Goal: Transaction & Acquisition: Subscribe to service/newsletter

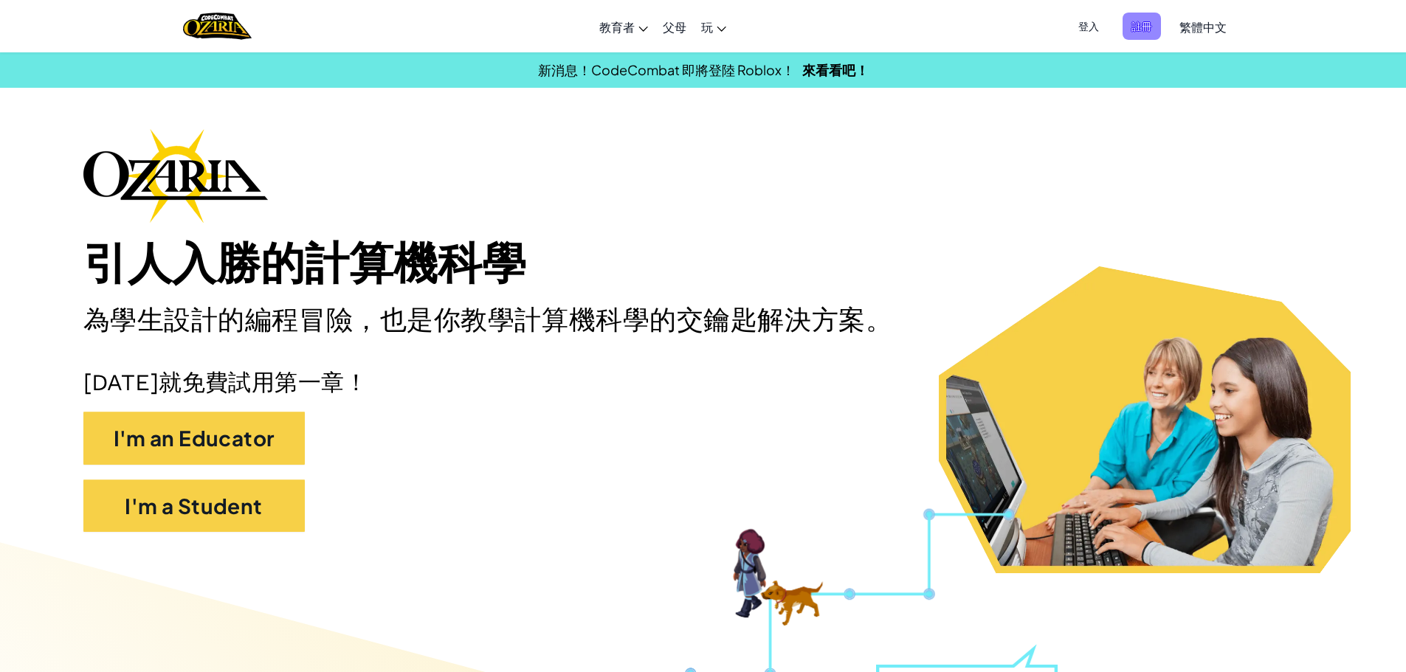
click at [1143, 36] on span "註冊" at bounding box center [1142, 26] width 38 height 27
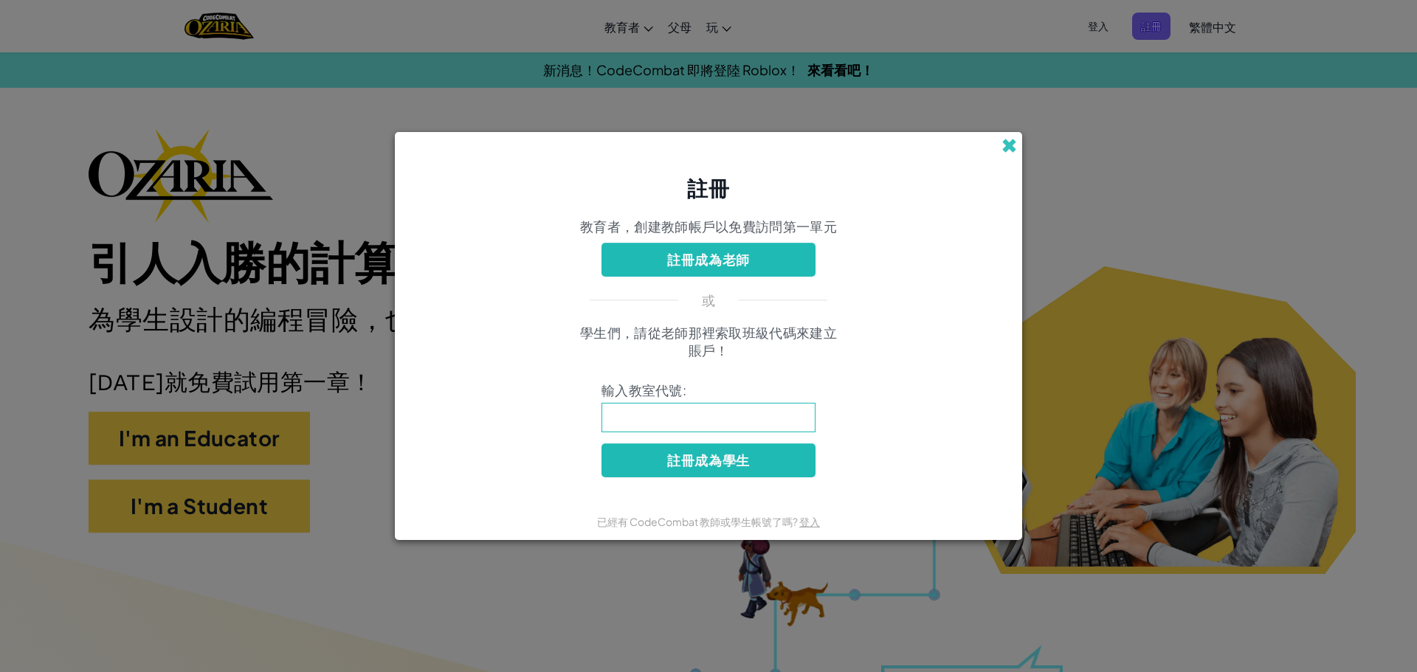
click at [1005, 141] on span at bounding box center [1010, 146] width 16 height 16
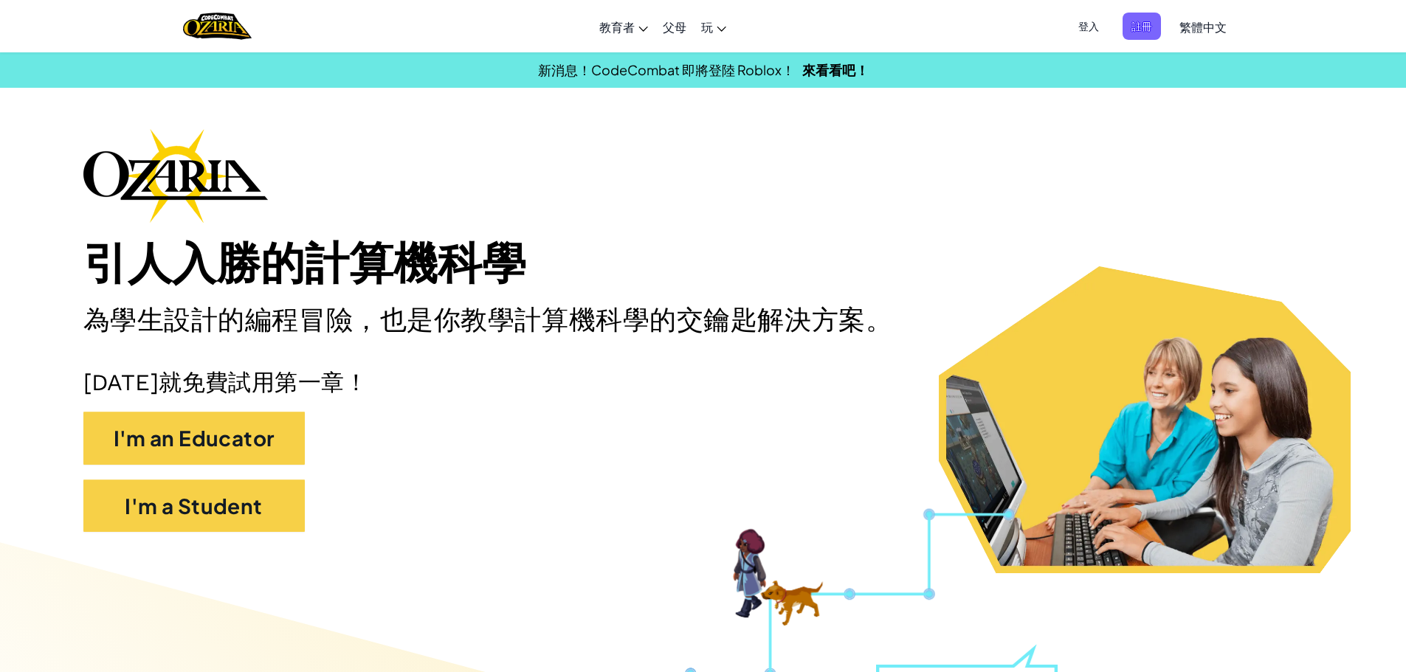
click at [1089, 39] on span "登入" at bounding box center [1089, 26] width 38 height 27
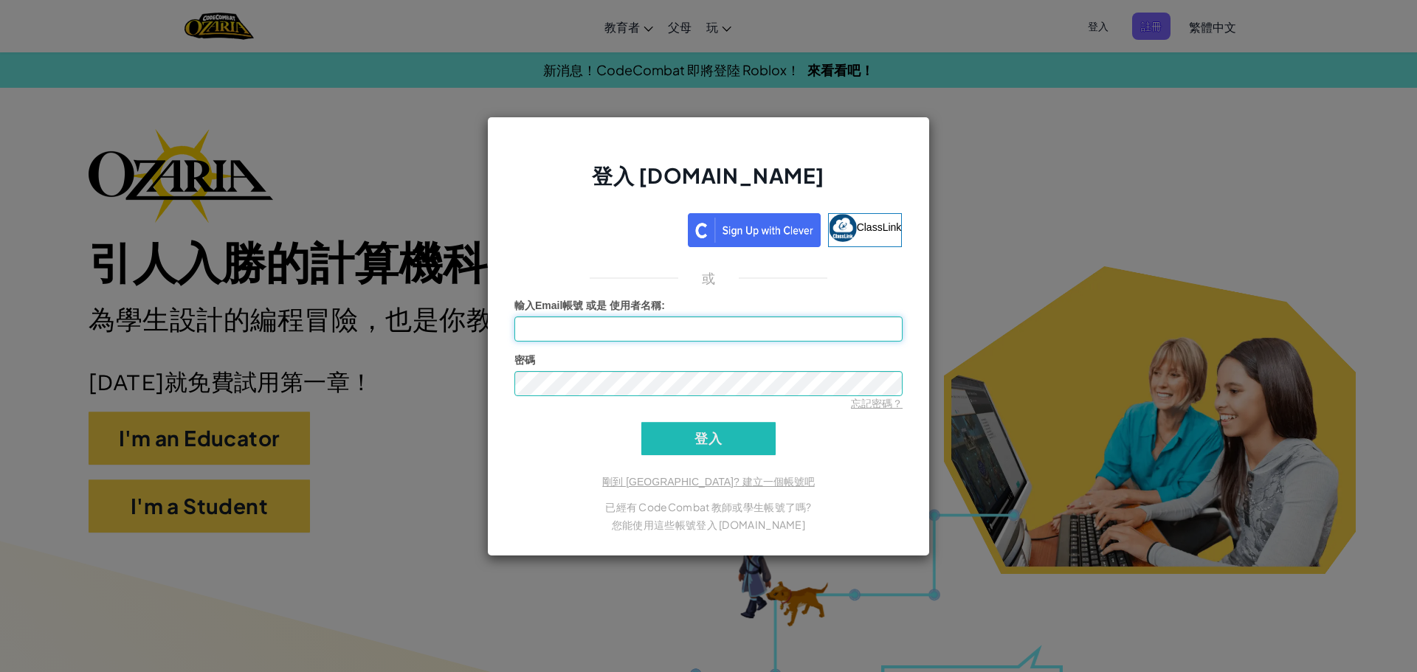
click at [654, 337] on input "輸入Email帳號 或是 使用者名稱 :" at bounding box center [708, 329] width 388 height 25
